Goal: Use online tool/utility: Utilize a website feature to perform a specific function

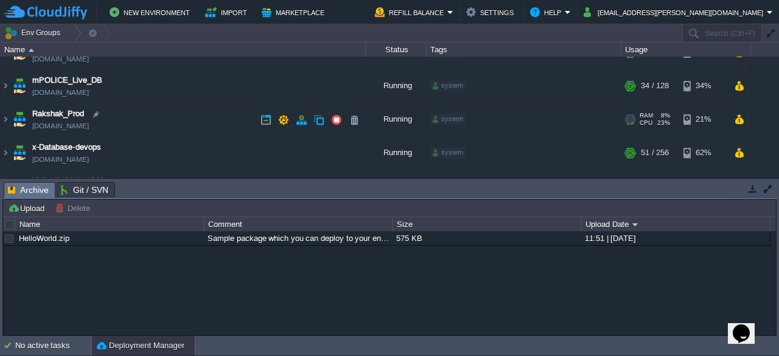
scroll to position [135, 0]
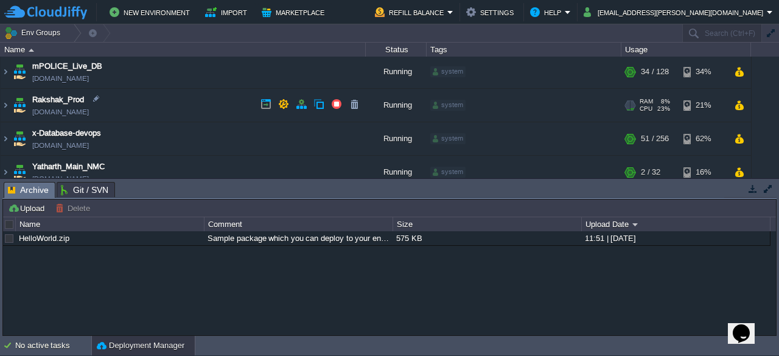
click at [185, 100] on td "Rakshak_Prod [DOMAIN_NAME]" at bounding box center [183, 105] width 365 height 33
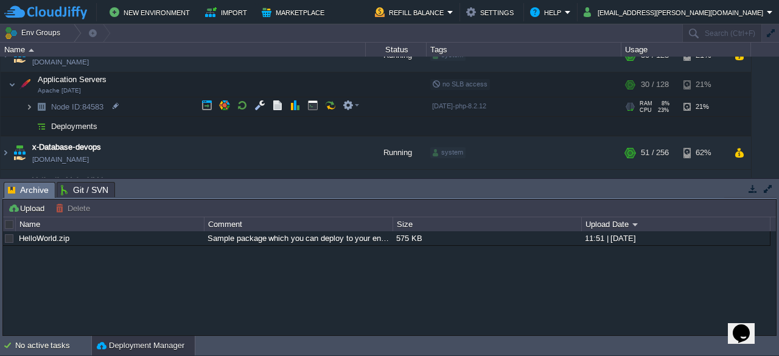
scroll to position [185, 0]
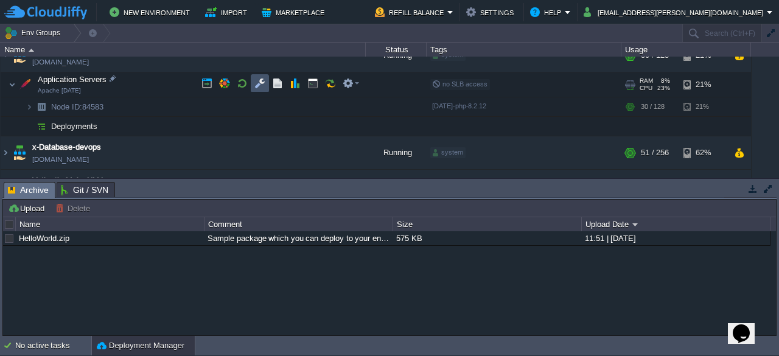
click at [254, 87] on button "button" at bounding box center [259, 83] width 11 height 11
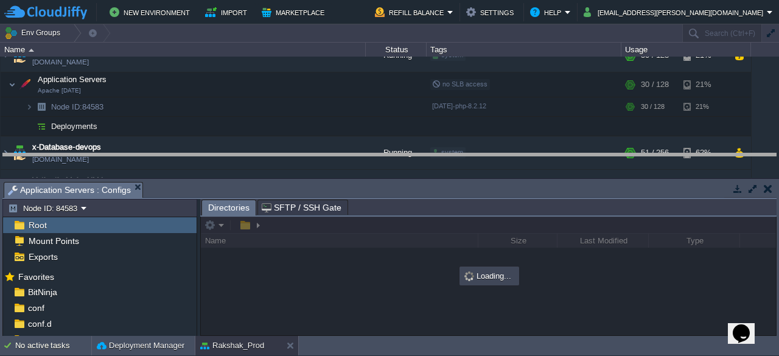
drag, startPoint x: 512, startPoint y: 189, endPoint x: 516, endPoint y: 142, distance: 47.0
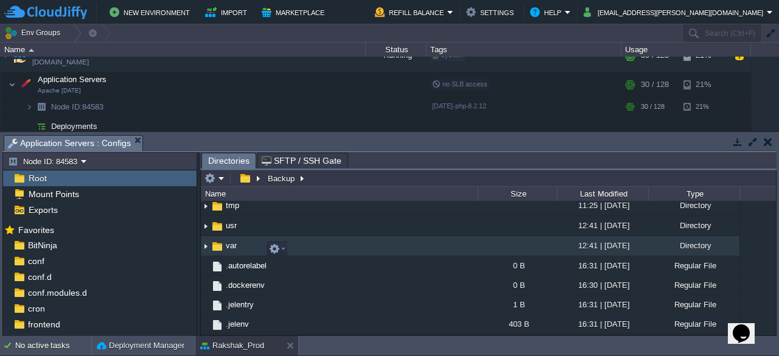
scroll to position [386, 0]
click at [223, 247] on img at bounding box center [216, 246] width 13 height 13
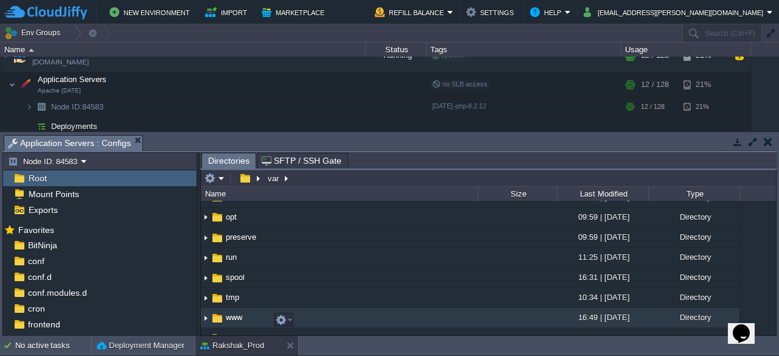
scroll to position [330, 0]
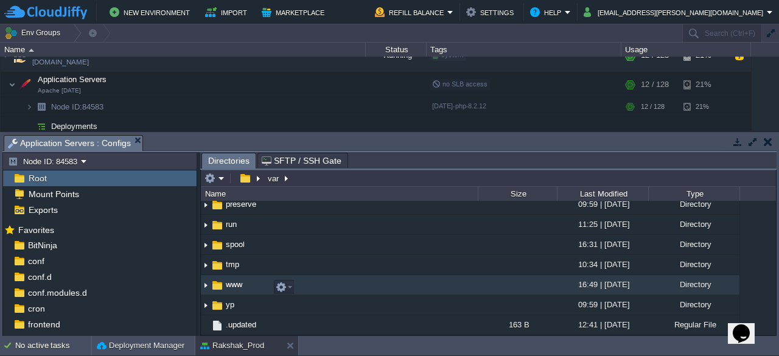
click at [217, 283] on img at bounding box center [216, 285] width 13 height 13
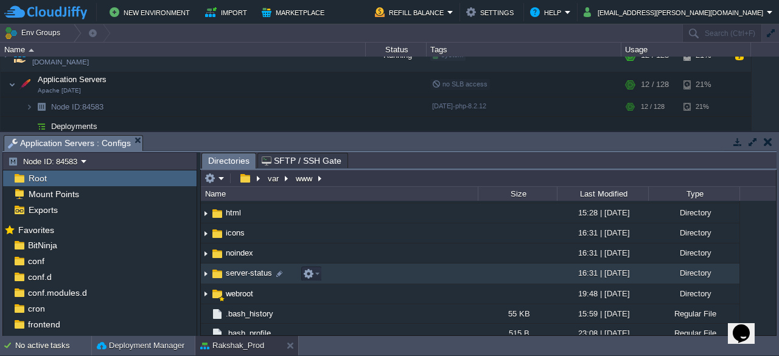
scroll to position [95, 0]
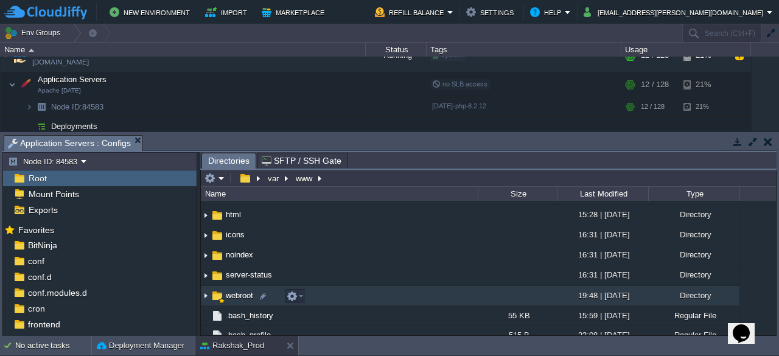
click at [214, 297] on img at bounding box center [216, 295] width 13 height 13
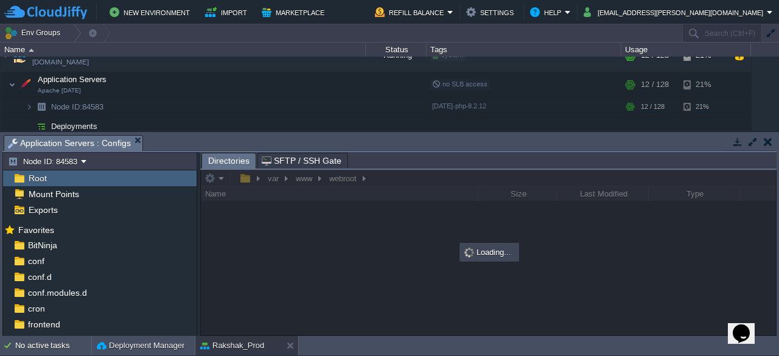
scroll to position [0, 0]
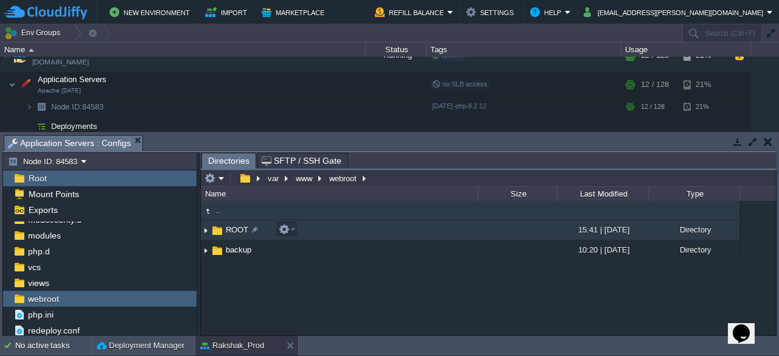
click at [218, 229] on img at bounding box center [216, 230] width 13 height 13
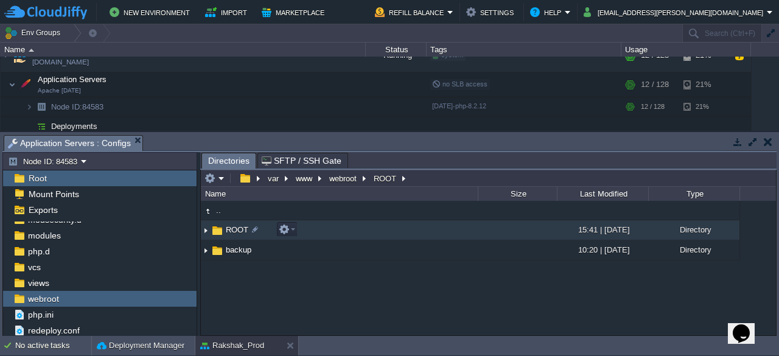
click at [218, 229] on img at bounding box center [216, 230] width 13 height 13
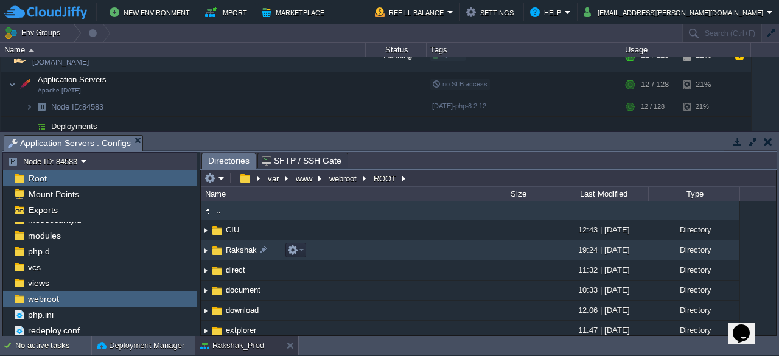
click at [217, 250] on img at bounding box center [216, 250] width 13 height 13
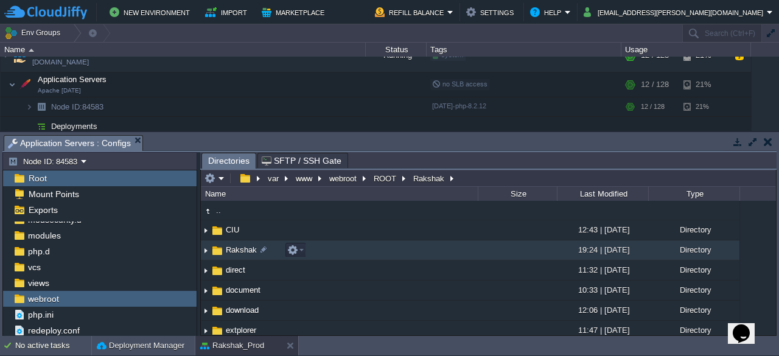
click at [217, 250] on img at bounding box center [216, 250] width 13 height 13
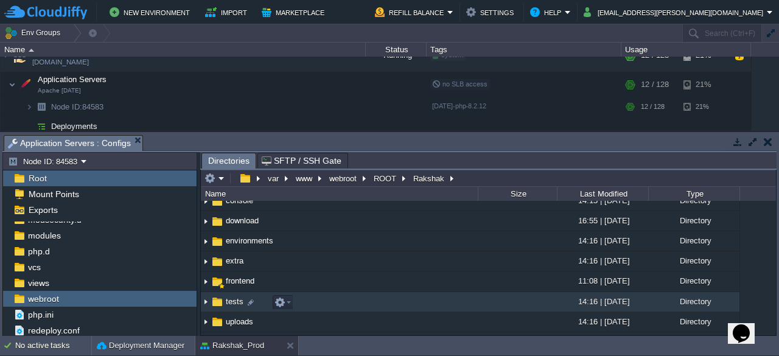
scroll to position [90, 0]
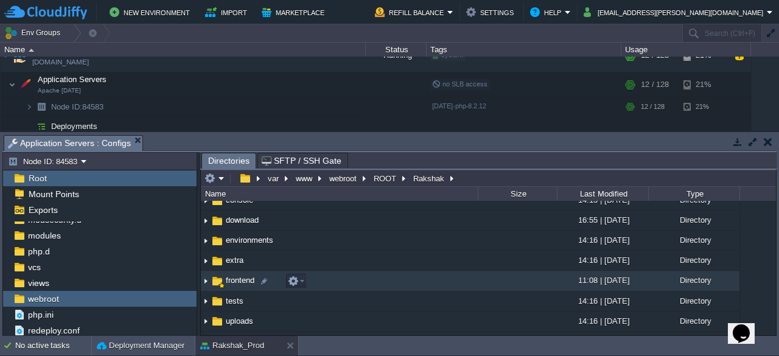
click at [216, 282] on img at bounding box center [216, 280] width 13 height 13
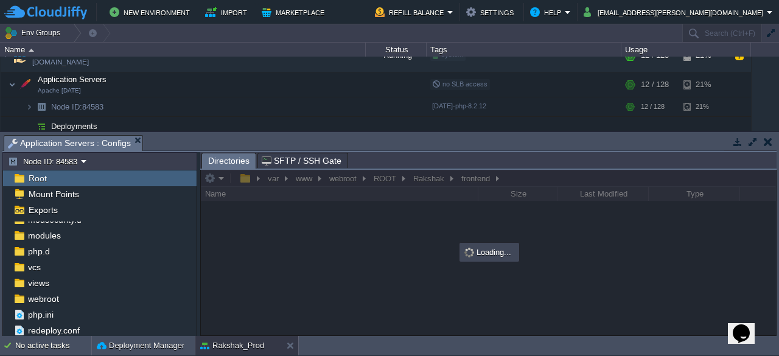
scroll to position [0, 0]
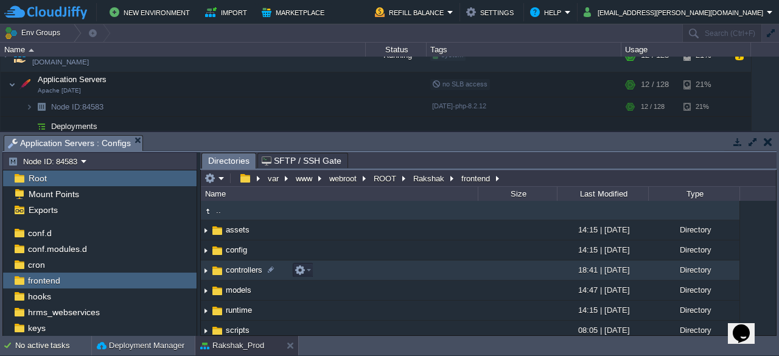
click at [217, 271] on img at bounding box center [216, 270] width 13 height 13
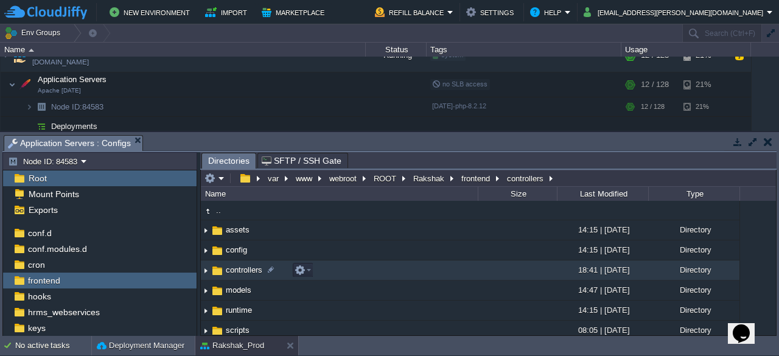
click at [217, 271] on img at bounding box center [216, 270] width 13 height 13
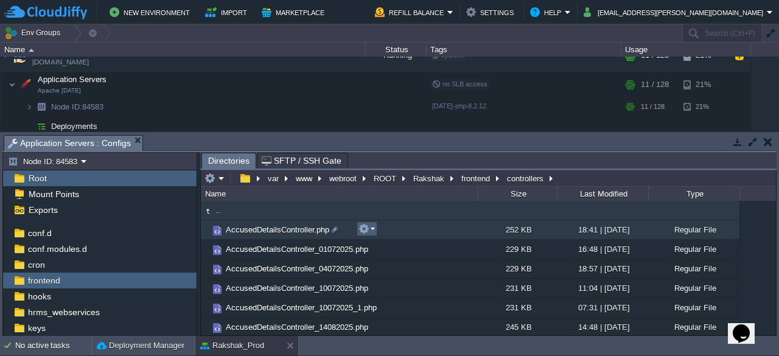
click at [373, 230] on em at bounding box center [366, 228] width 16 height 11
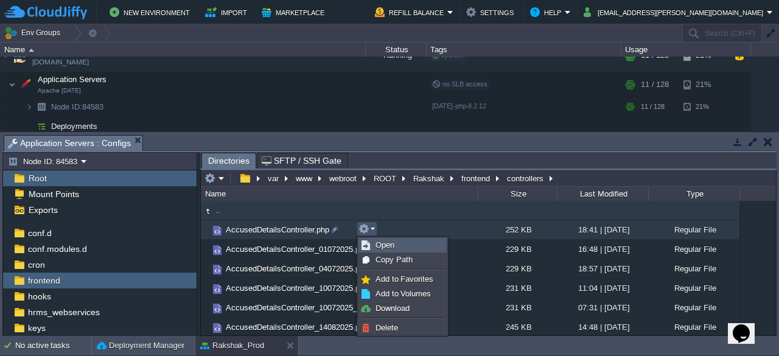
click at [394, 245] on link "Open" at bounding box center [402, 244] width 87 height 13
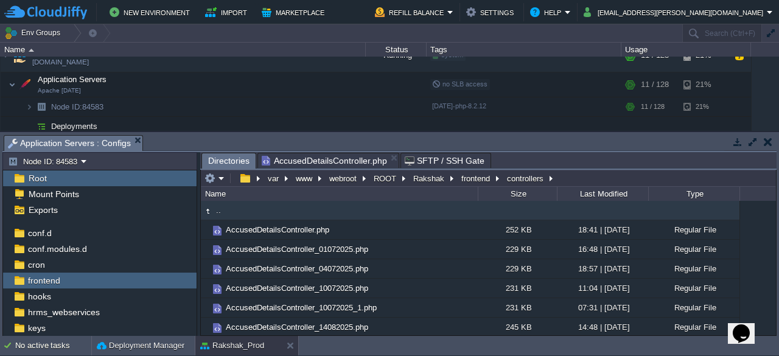
click at [224, 161] on span "Directories" at bounding box center [228, 160] width 41 height 15
click at [470, 181] on button "frontend" at bounding box center [475, 178] width 33 height 11
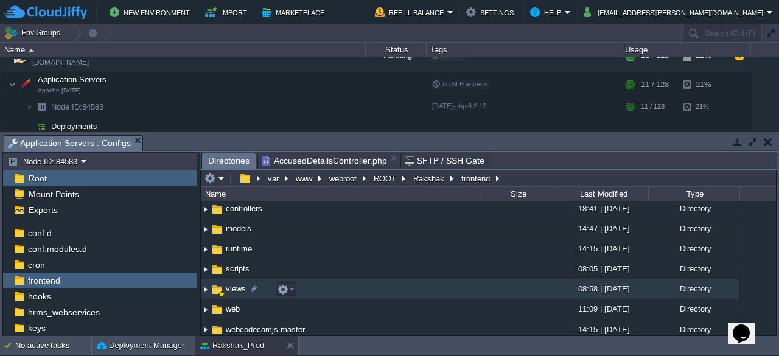
scroll to position [66, 0]
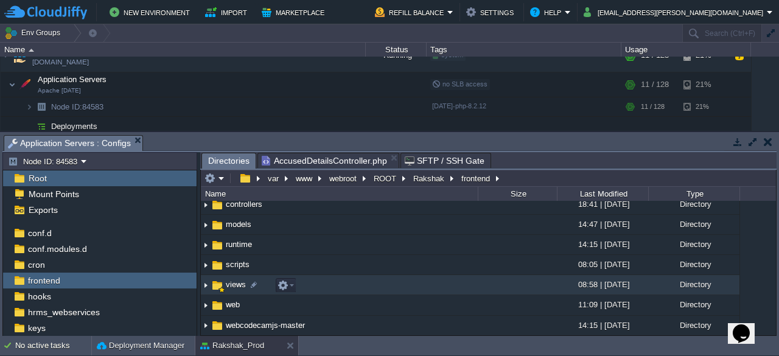
click at [229, 288] on span "views" at bounding box center [236, 284] width 24 height 10
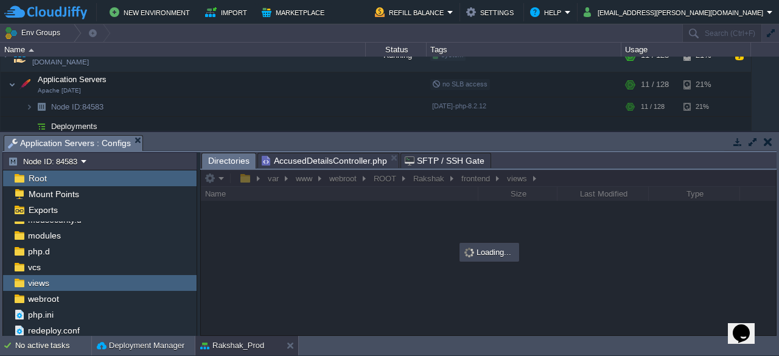
scroll to position [4, 0]
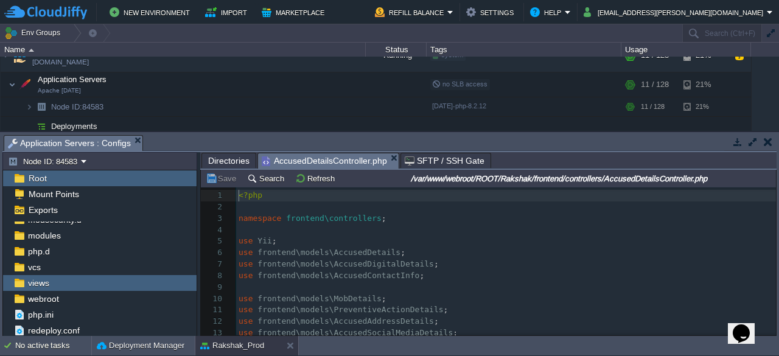
click at [349, 154] on span "AccusedDetailsController.php" at bounding box center [324, 160] width 125 height 15
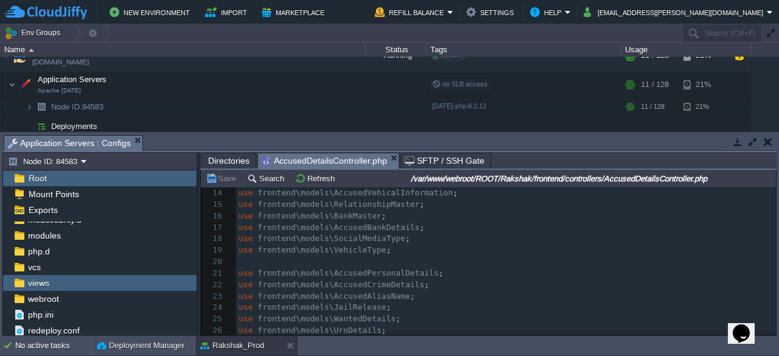
scroll to position [151, 0]
click at [495, 210] on pre "use frontend\models\BankMaster ;" at bounding box center [506, 216] width 540 height 12
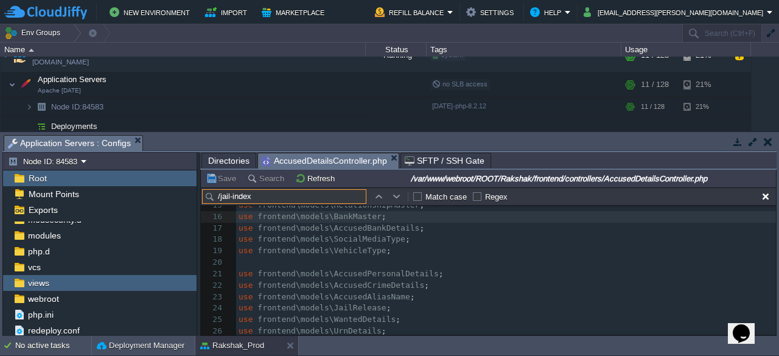
scroll to position [52711, 0]
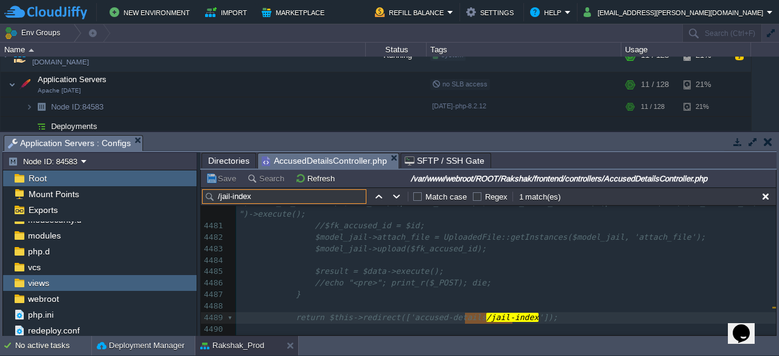
click at [221, 199] on input "/jail-index" at bounding box center [284, 196] width 164 height 15
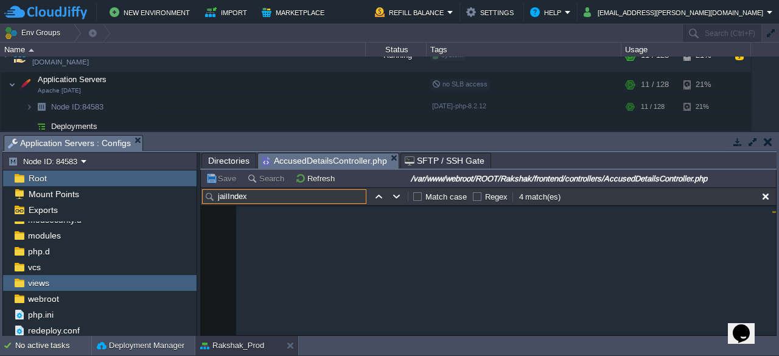
scroll to position [2984, 0]
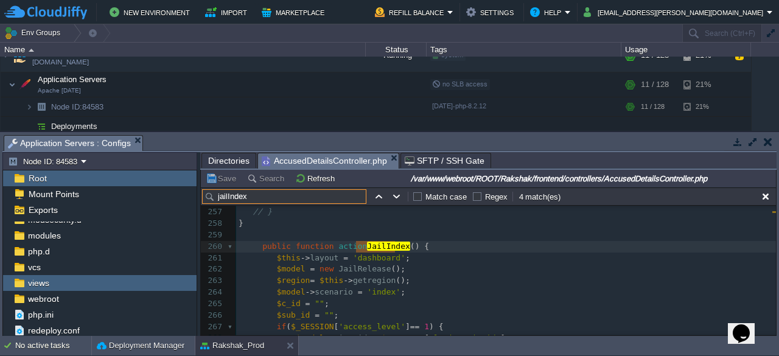
type input "jailIndex"
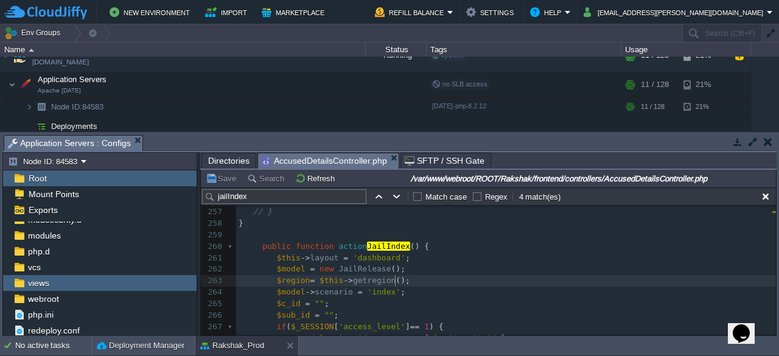
click at [437, 284] on pre "$region = $this -> getregion ();" at bounding box center [506, 281] width 540 height 12
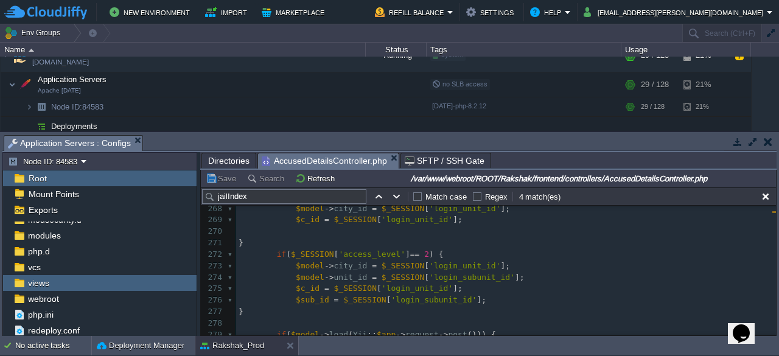
scroll to position [3114, 0]
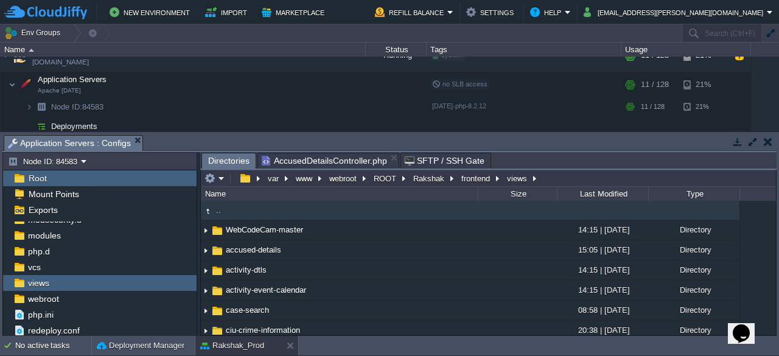
click at [220, 162] on span "Directories" at bounding box center [228, 160] width 41 height 15
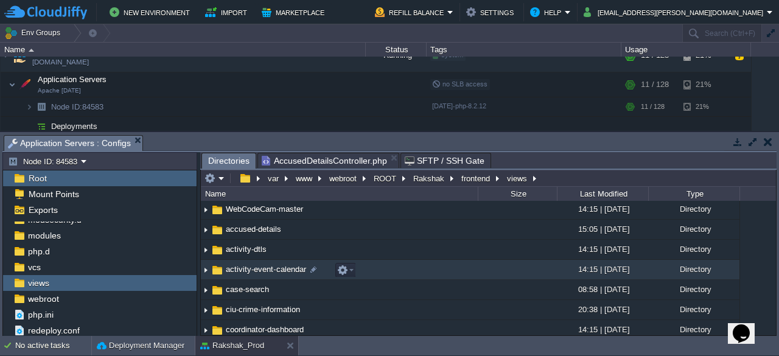
scroll to position [0, 0]
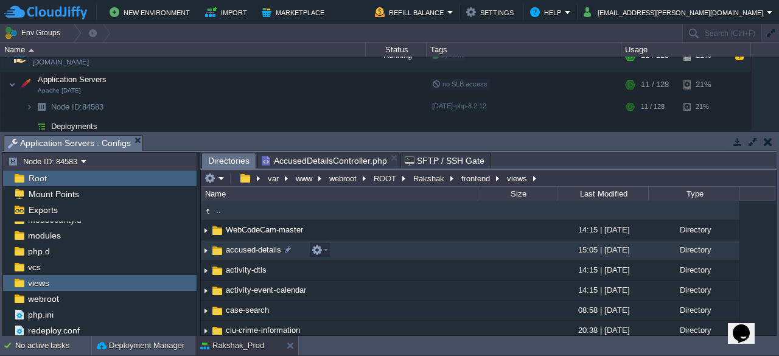
click at [213, 250] on img at bounding box center [216, 250] width 13 height 13
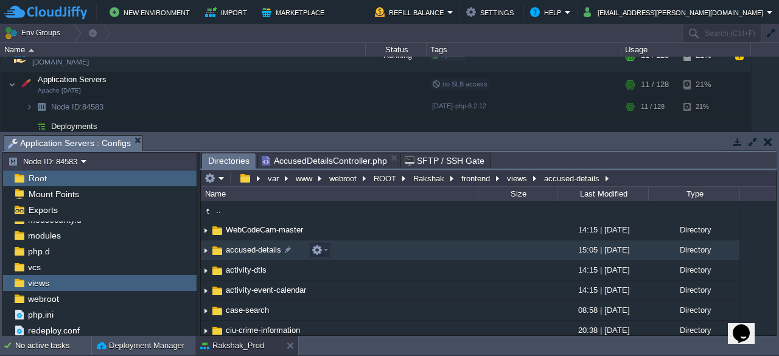
click at [213, 250] on img at bounding box center [216, 250] width 13 height 13
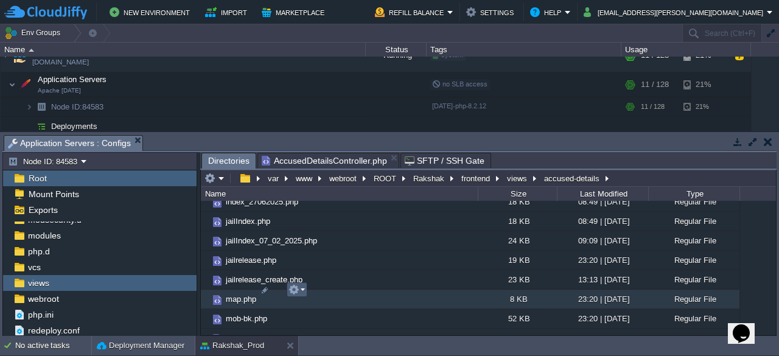
scroll to position [749, 0]
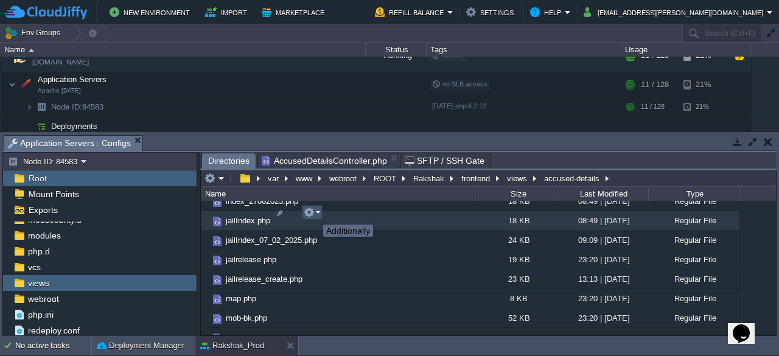
click at [314, 213] on button "button" at bounding box center [309, 212] width 11 height 11
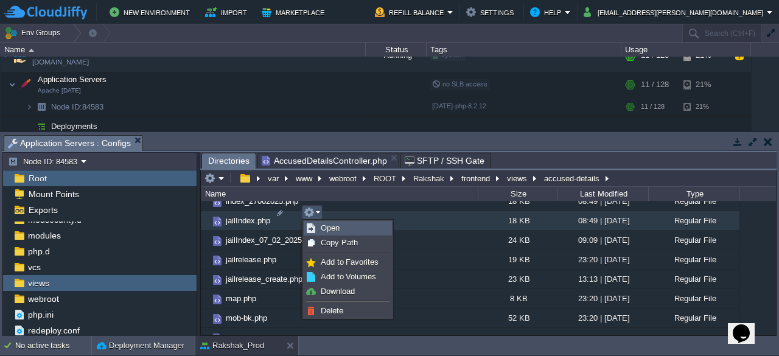
click at [342, 231] on link "Open" at bounding box center [347, 227] width 87 height 13
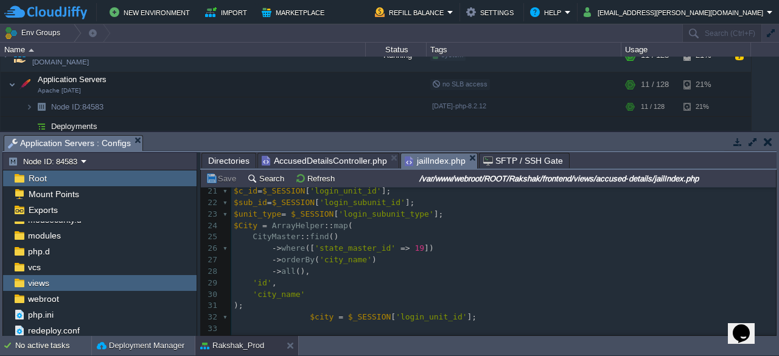
scroll to position [231, 0]
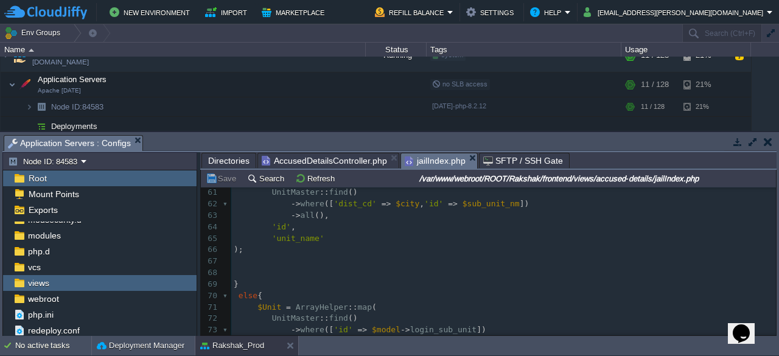
click at [481, 245] on pre ");" at bounding box center [503, 250] width 544 height 12
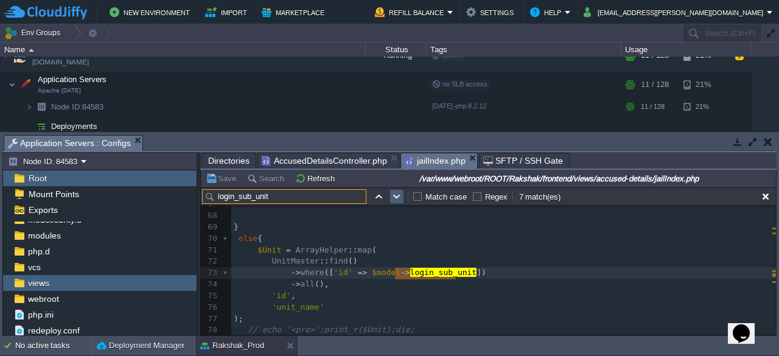
type input "login_sub_unit"
click at [397, 197] on button "button" at bounding box center [396, 196] width 11 height 11
type textarea "login_sub_unit"
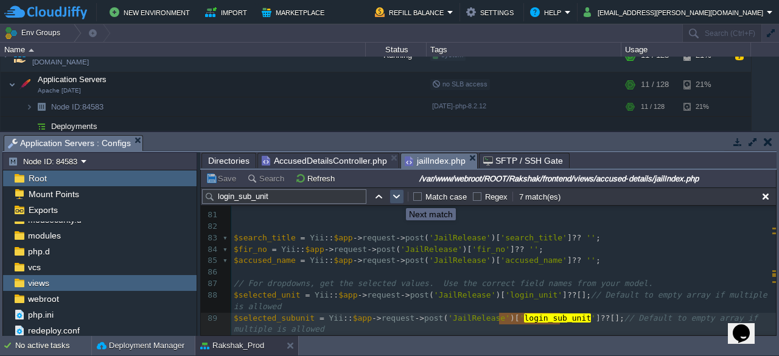
click at [397, 197] on button "button" at bounding box center [396, 196] width 11 height 11
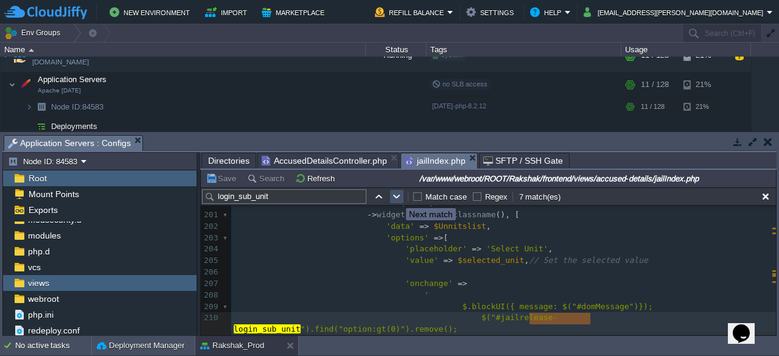
click at [397, 197] on button "button" at bounding box center [396, 196] width 11 height 11
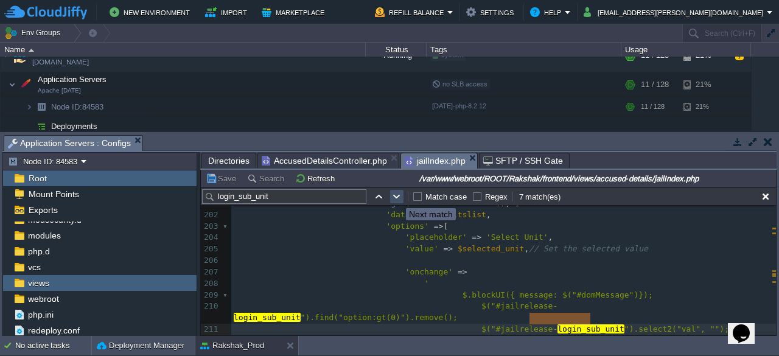
click at [397, 197] on button "button" at bounding box center [396, 196] width 11 height 11
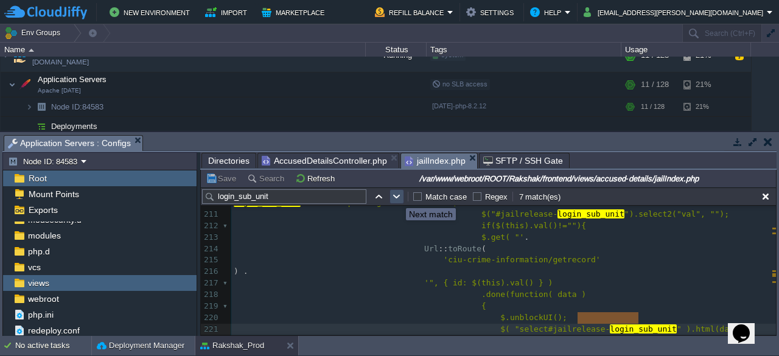
click at [397, 197] on button "button" at bounding box center [396, 196] width 11 height 11
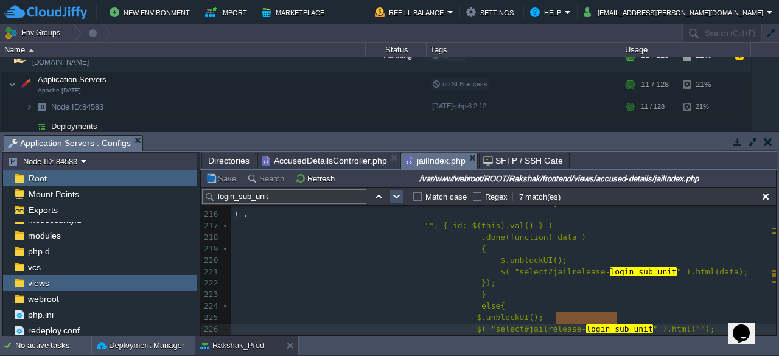
click at [397, 197] on button "button" at bounding box center [396, 196] width 11 height 11
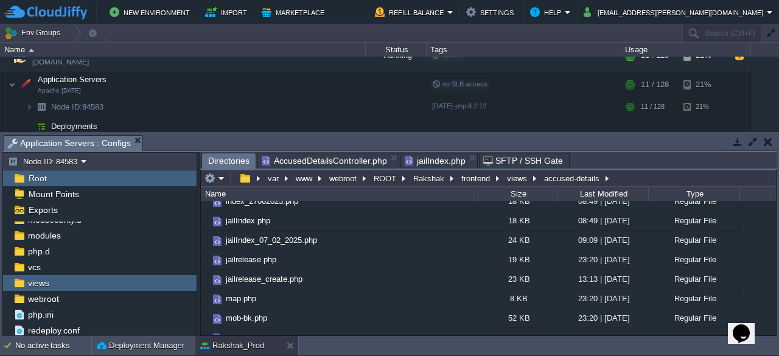
click at [223, 161] on span "Directories" at bounding box center [228, 160] width 41 height 15
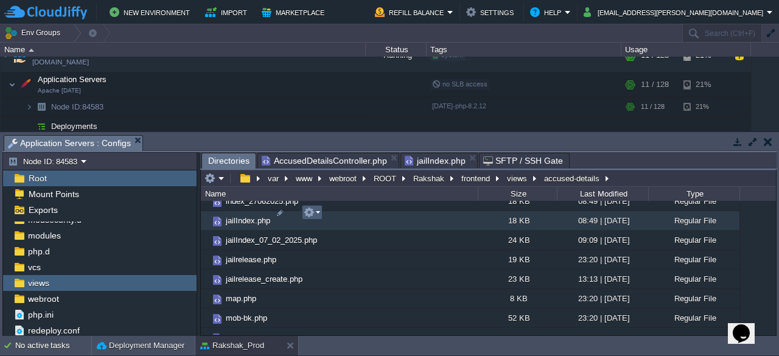
click at [318, 216] on em at bounding box center [312, 212] width 16 height 11
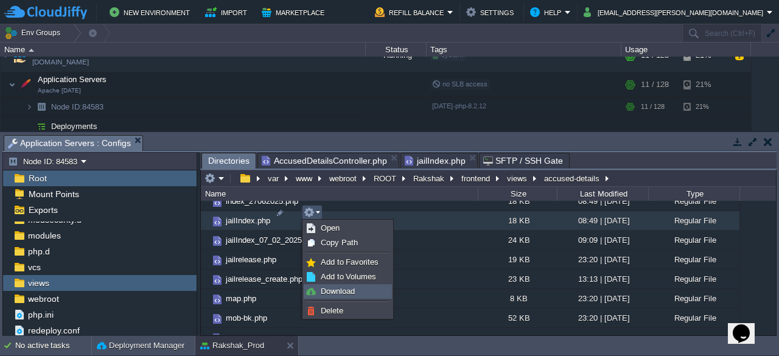
click at [342, 289] on span "Download" at bounding box center [338, 290] width 34 height 9
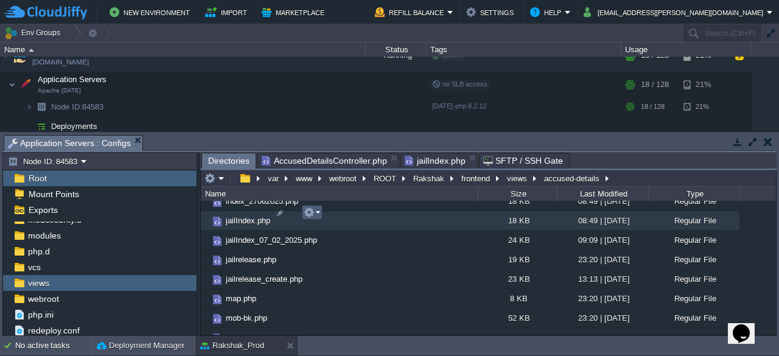
click at [319, 213] on em at bounding box center [312, 212] width 16 height 11
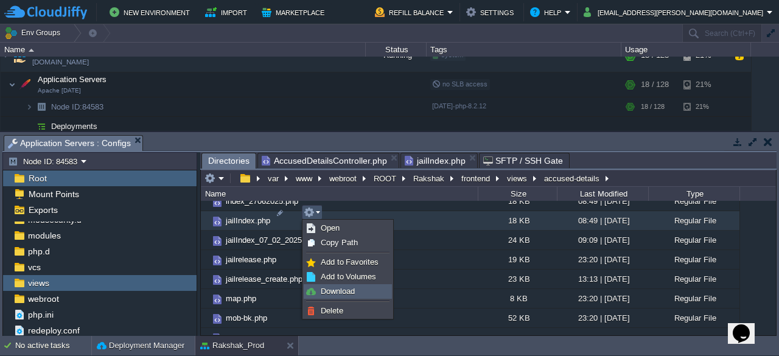
click at [344, 293] on span "Download" at bounding box center [338, 290] width 34 height 9
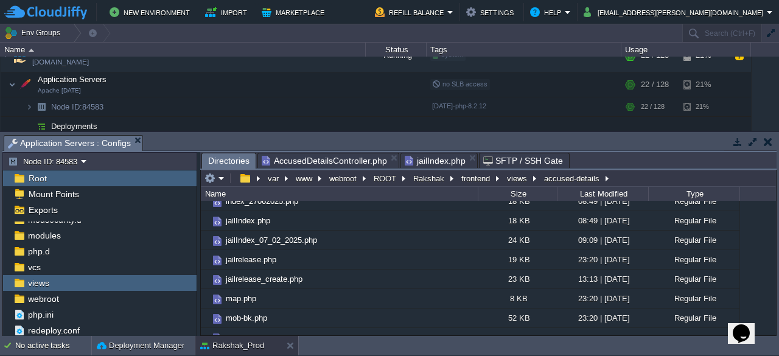
click at [226, 159] on span "Directories" at bounding box center [228, 160] width 41 height 15
click at [468, 178] on button "frontend" at bounding box center [475, 178] width 33 height 11
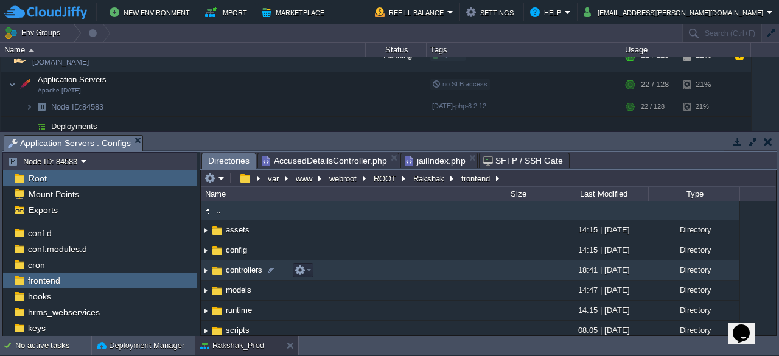
click at [240, 272] on span "controllers" at bounding box center [244, 270] width 40 height 10
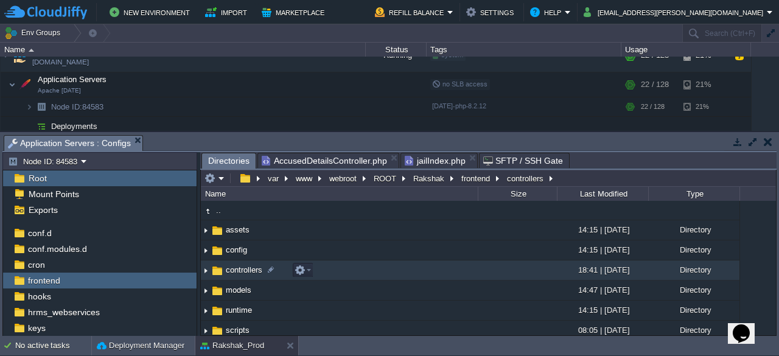
click at [240, 272] on span "controllers" at bounding box center [244, 270] width 40 height 10
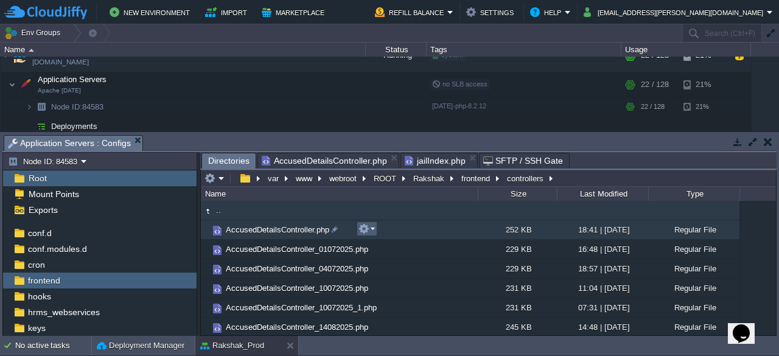
click at [373, 231] on em at bounding box center [366, 228] width 16 height 11
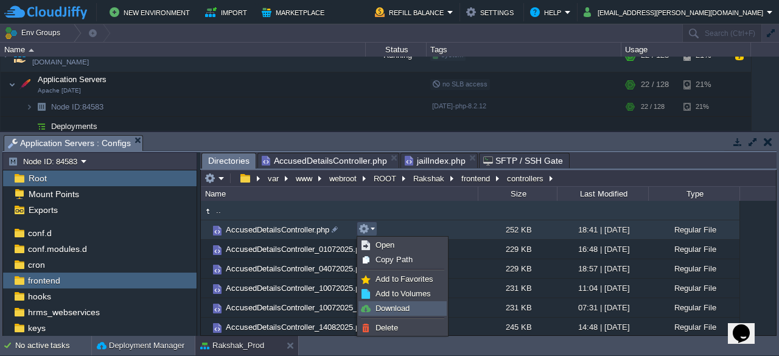
click at [388, 307] on span "Download" at bounding box center [392, 308] width 34 height 9
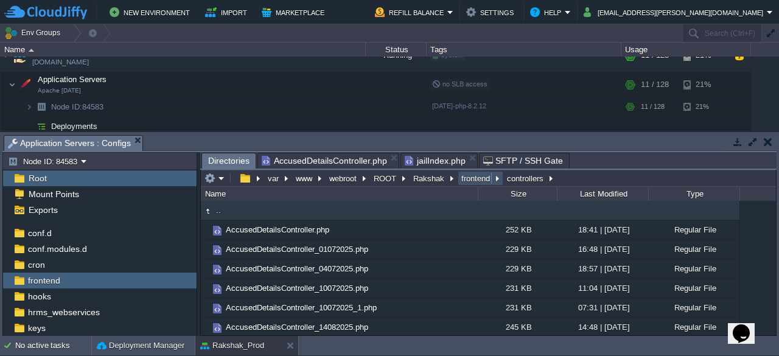
click at [471, 181] on button "frontend" at bounding box center [475, 178] width 33 height 11
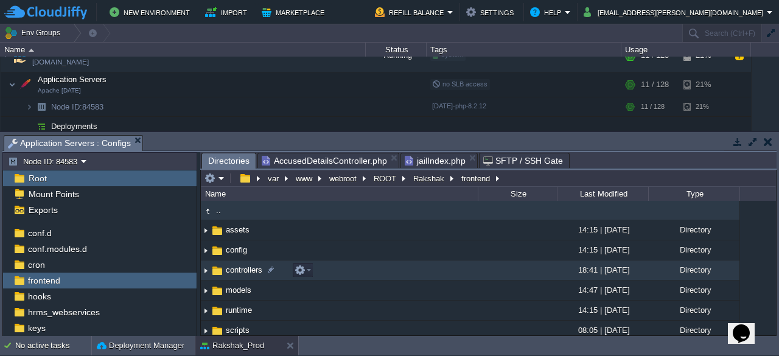
click at [214, 272] on img at bounding box center [216, 270] width 13 height 13
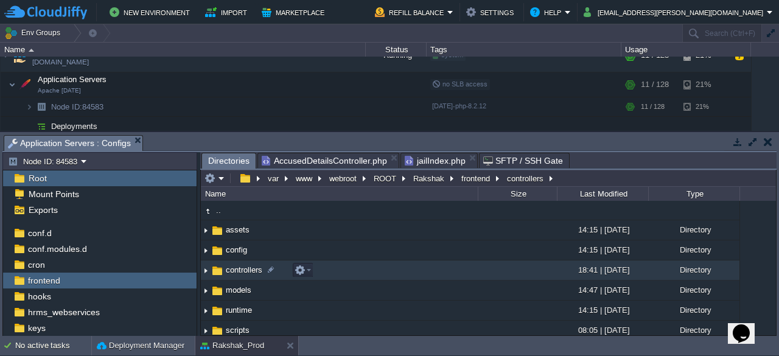
click at [214, 272] on img at bounding box center [216, 270] width 13 height 13
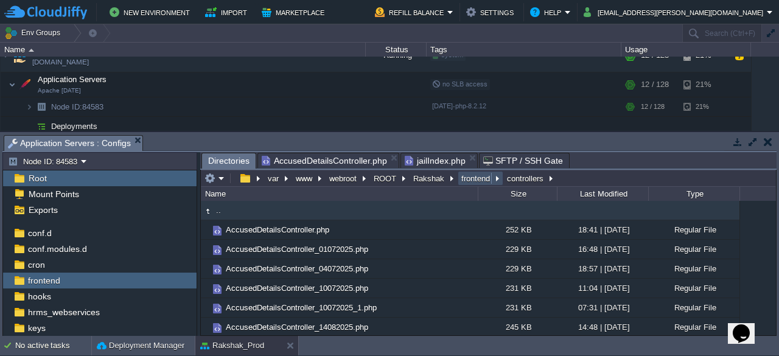
click at [471, 179] on button "frontend" at bounding box center [475, 178] width 33 height 11
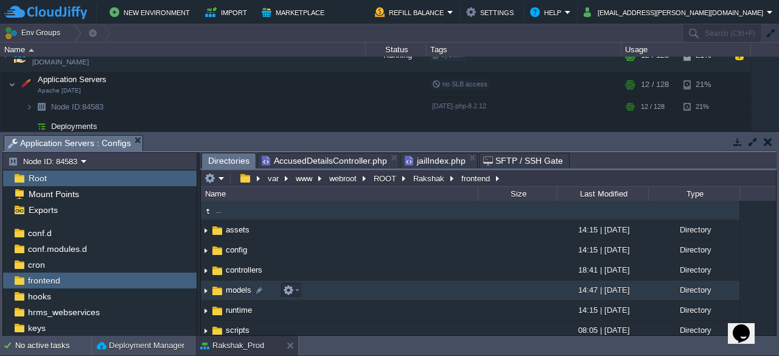
click at [230, 289] on span "models" at bounding box center [238, 290] width 29 height 10
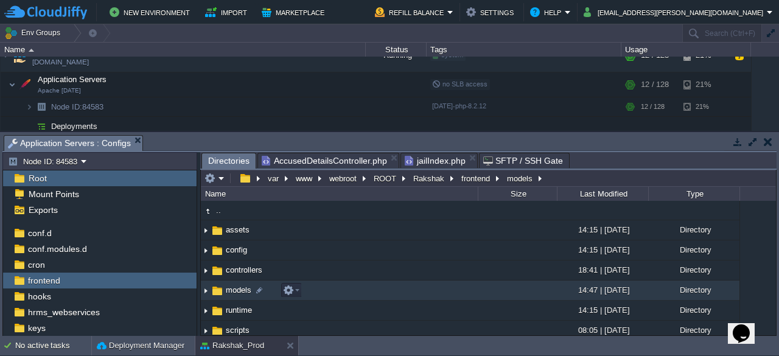
click at [230, 289] on span "models" at bounding box center [238, 290] width 29 height 10
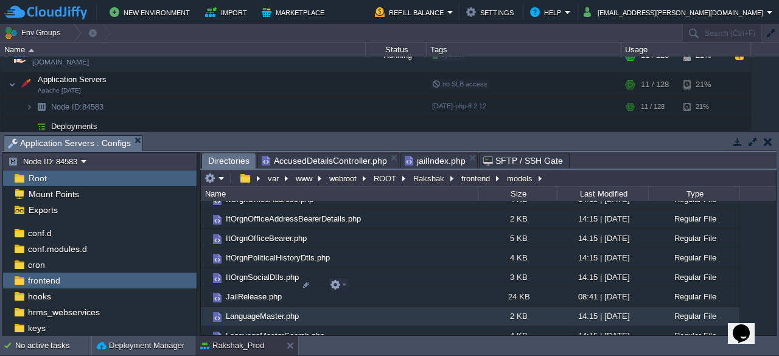
scroll to position [2891, 0]
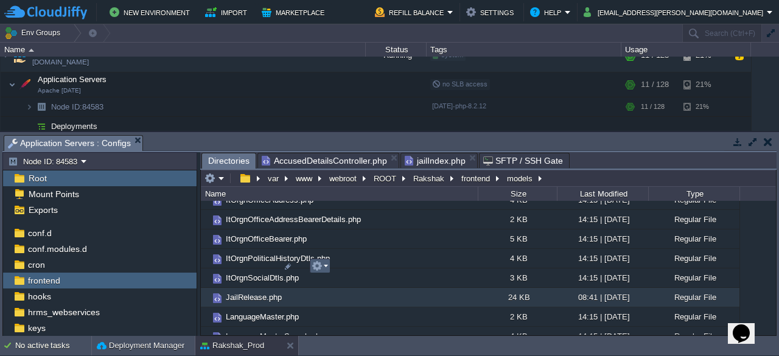
click at [327, 271] on td at bounding box center [320, 266] width 21 height 15
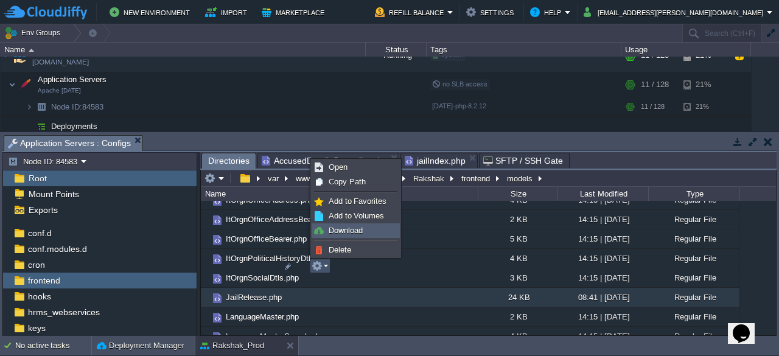
click at [350, 231] on span "Download" at bounding box center [345, 230] width 34 height 9
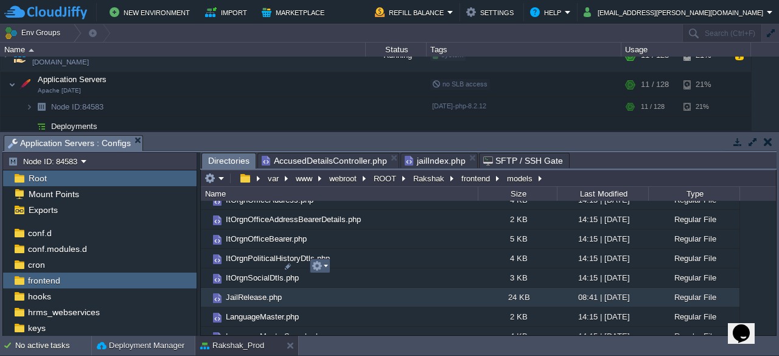
click at [327, 268] on em at bounding box center [319, 265] width 16 height 11
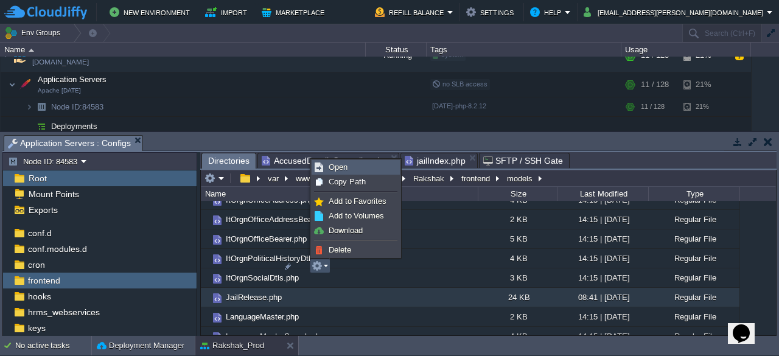
click at [339, 169] on span "Open" at bounding box center [337, 166] width 19 height 9
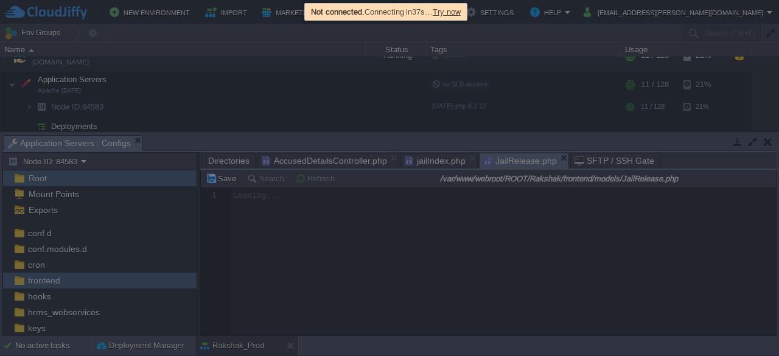
click at [433, 239] on div at bounding box center [389, 178] width 779 height 356
click at [551, 158] on div at bounding box center [389, 178] width 779 height 356
click at [457, 13] on span "Try now" at bounding box center [446, 11] width 28 height 9
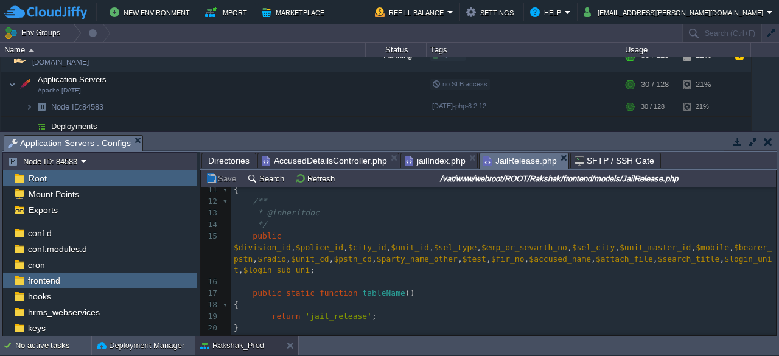
scroll to position [120, 0]
click at [765, 259] on div "442 1 <?php 2 ​ 3 namespace frontend\models ; 4 use yii\behaviors\AttributeBeha…" at bounding box center [503, 275] width 544 height 412
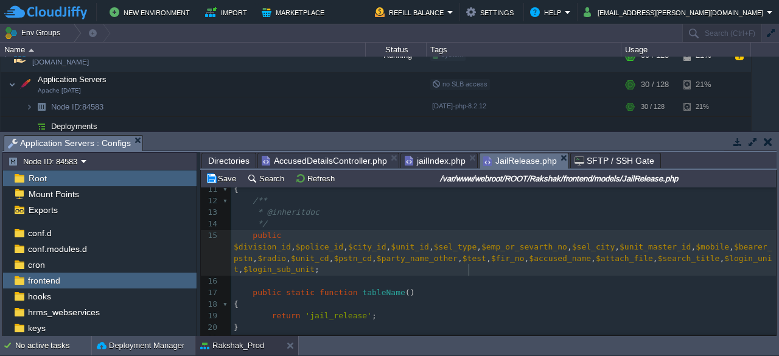
scroll to position [4, 4]
type textarea "t"
click at [225, 176] on button "Save" at bounding box center [223, 178] width 34 height 11
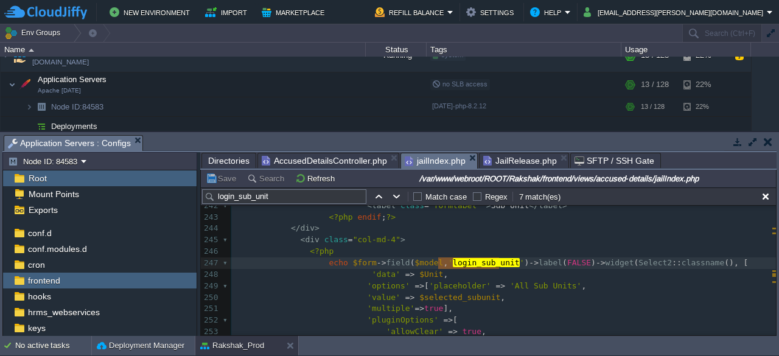
click at [429, 162] on span "jailIndex.php" at bounding box center [434, 160] width 61 height 15
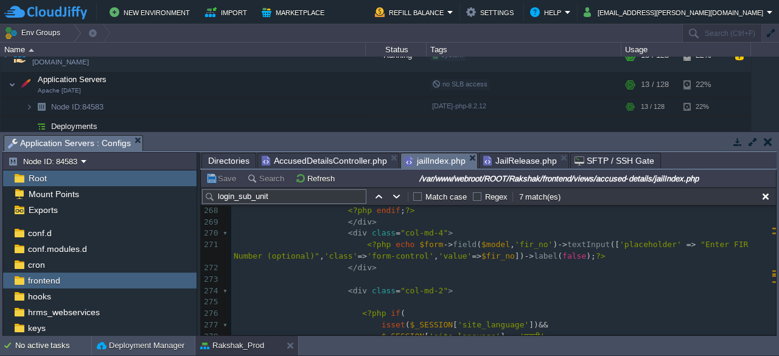
scroll to position [3134, 0]
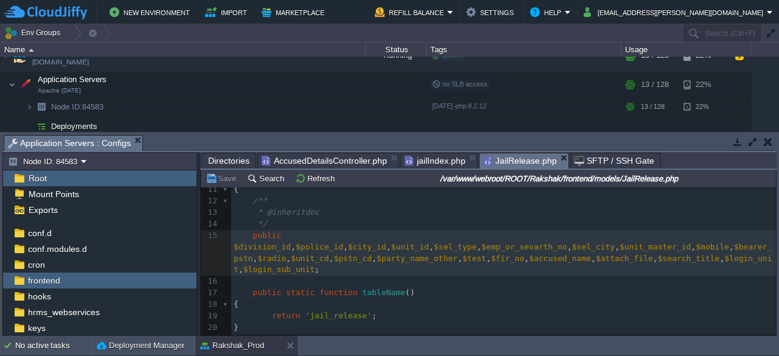
click at [508, 161] on span "JailRelease.php" at bounding box center [520, 160] width 74 height 15
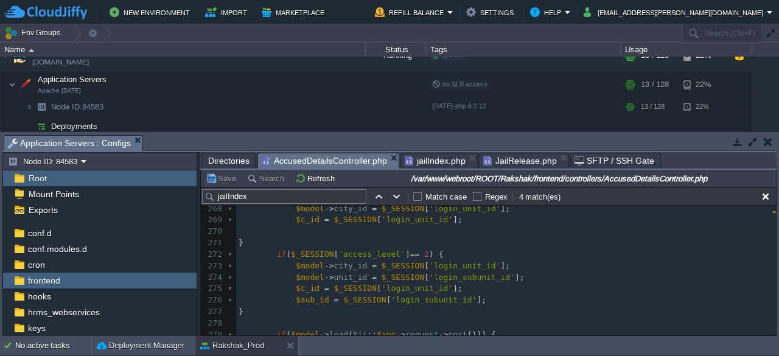
click at [336, 162] on span "AccusedDetailsController.php" at bounding box center [324, 160] width 125 height 15
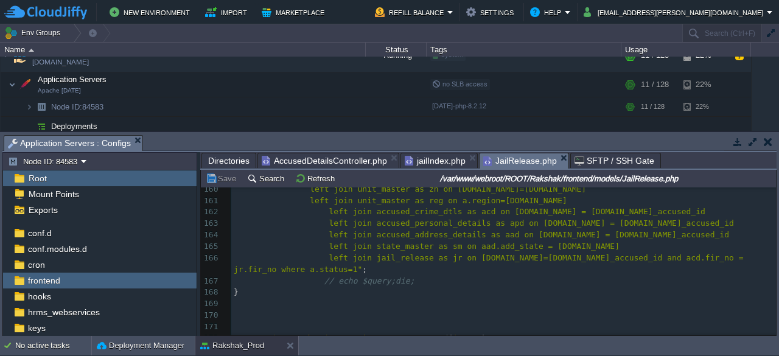
click at [512, 157] on span "JailRelease.php" at bounding box center [520, 160] width 74 height 15
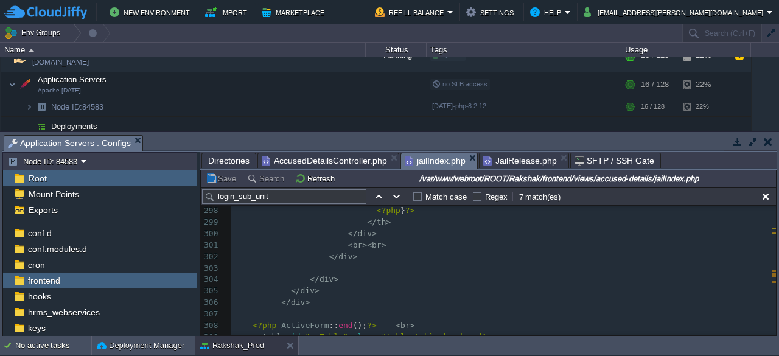
click at [431, 163] on span "jailIndex.php" at bounding box center [434, 160] width 61 height 15
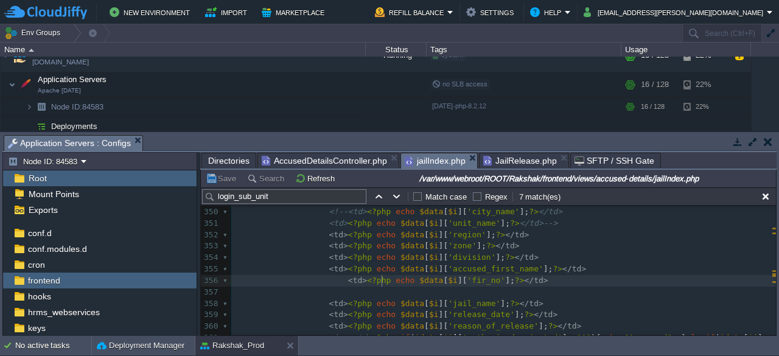
click at [390, 280] on span at bounding box center [392, 280] width 5 height 9
type textarea "//"
click at [225, 183] on button "Save" at bounding box center [223, 178] width 34 height 11
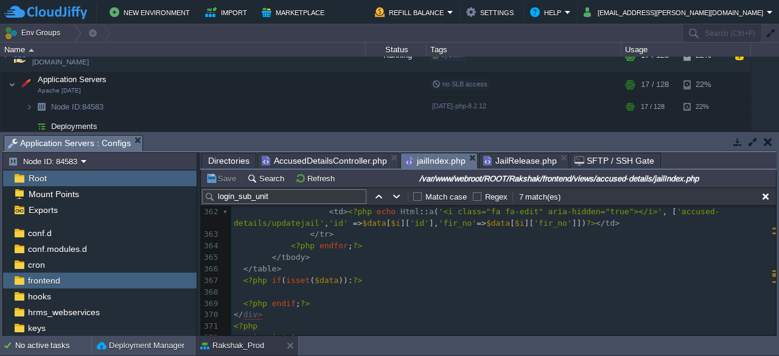
scroll to position [4246, 0]
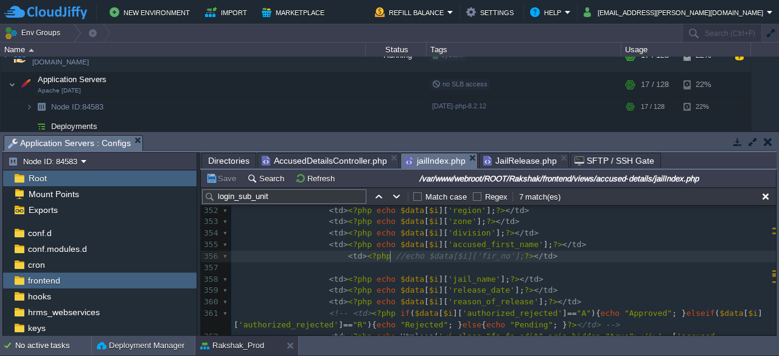
click at [395, 256] on span "//echo $data[$i]['fir_no'];" at bounding box center [459, 255] width 128 height 9
click at [221, 179] on button "Save" at bounding box center [223, 178] width 34 height 11
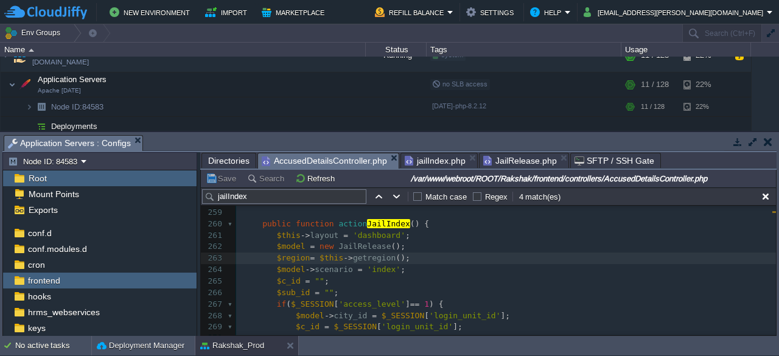
click at [310, 165] on span "AccusedDetailsController.php" at bounding box center [324, 160] width 125 height 15
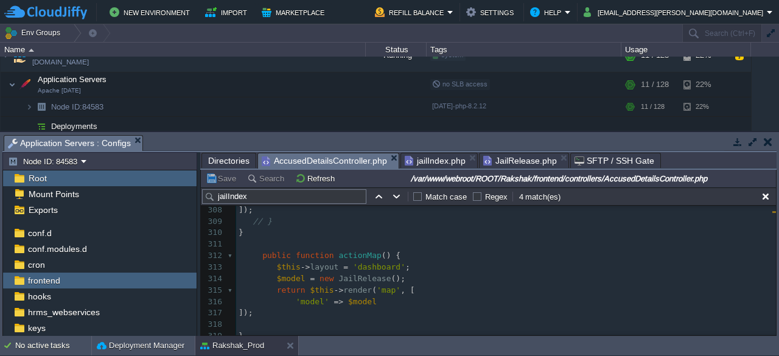
scroll to position [3589, 0]
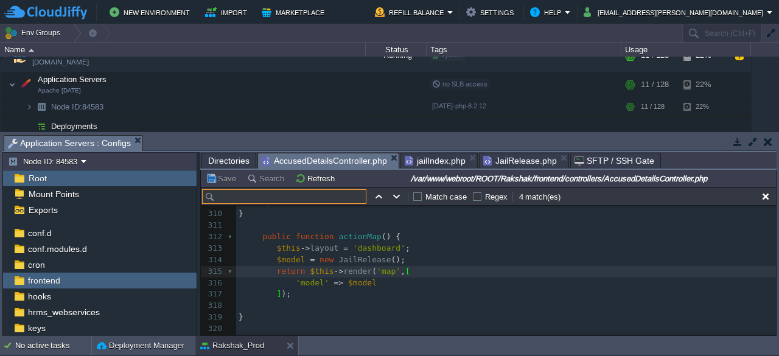
paste input "actionUpdatejail"
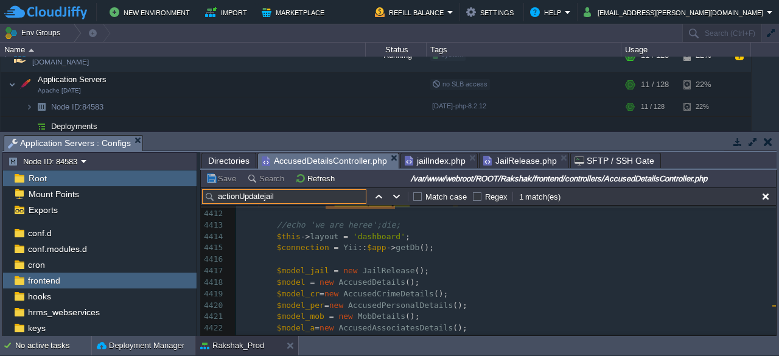
scroll to position [51904, 0]
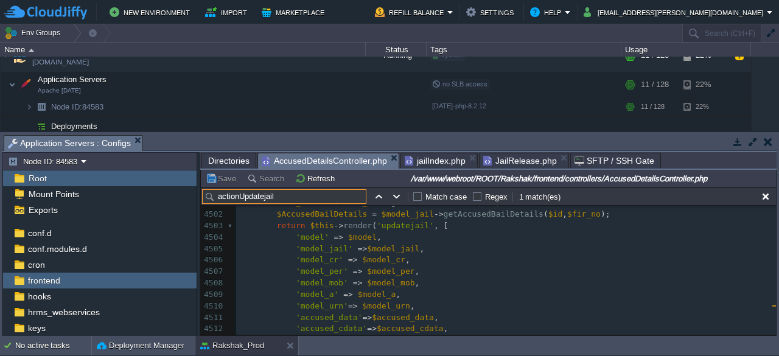
type input "actionUpdatejail"
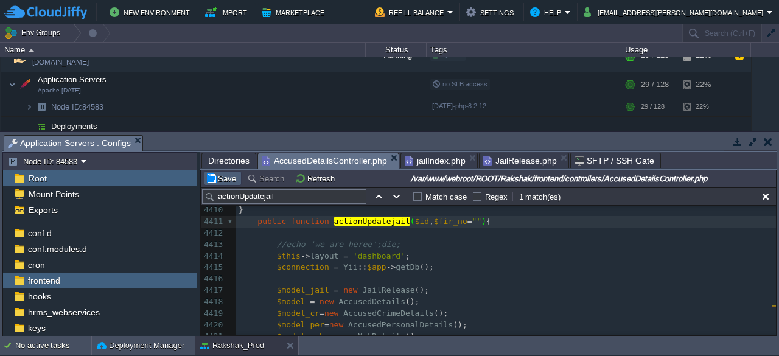
type textarea "="""
click at [224, 182] on button "Save" at bounding box center [223, 178] width 34 height 11
